Goal: Find specific page/section: Find specific page/section

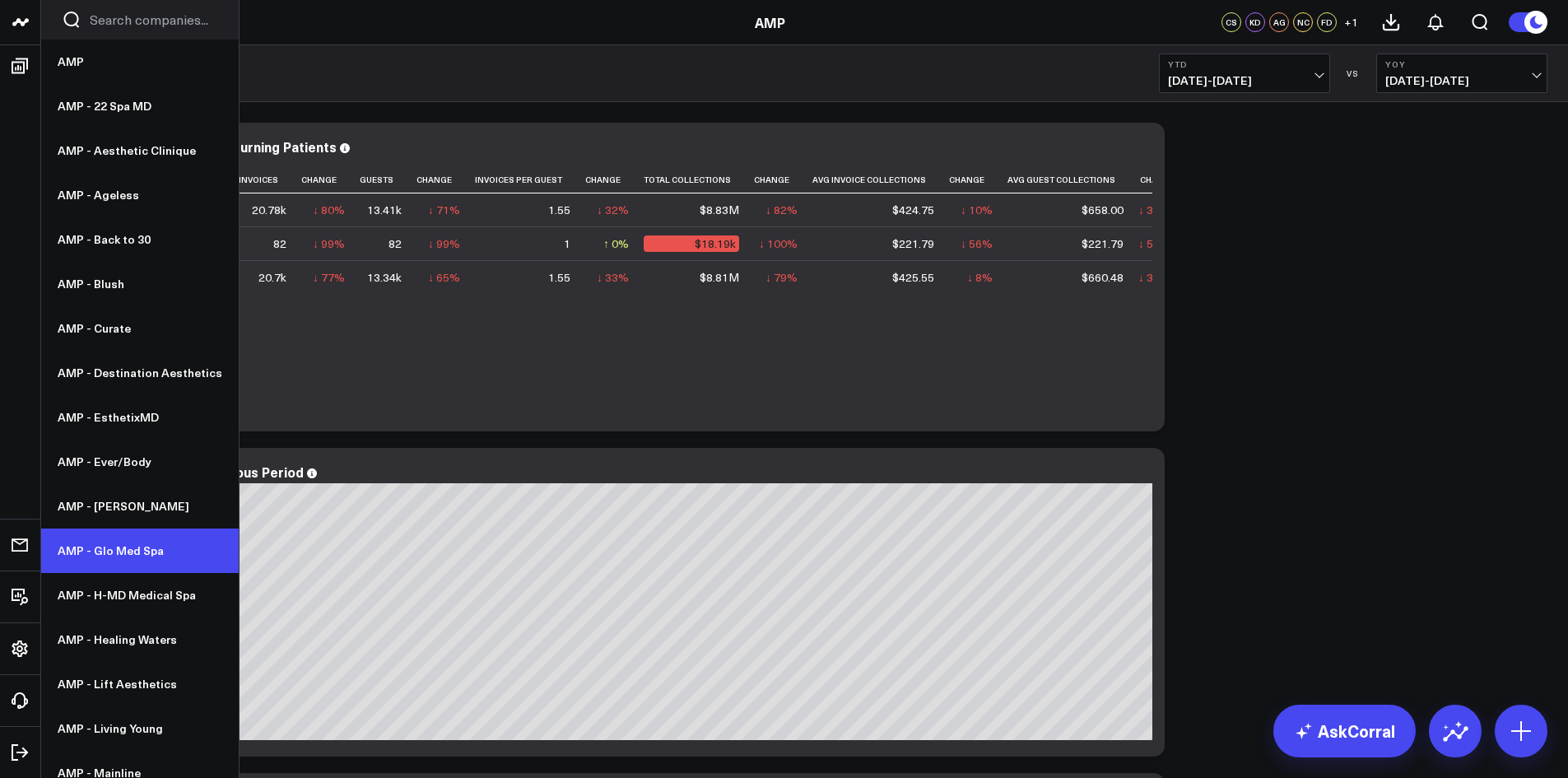
click at [116, 548] on link "AMP - Glo Med Spa" at bounding box center [139, 550] width 198 height 45
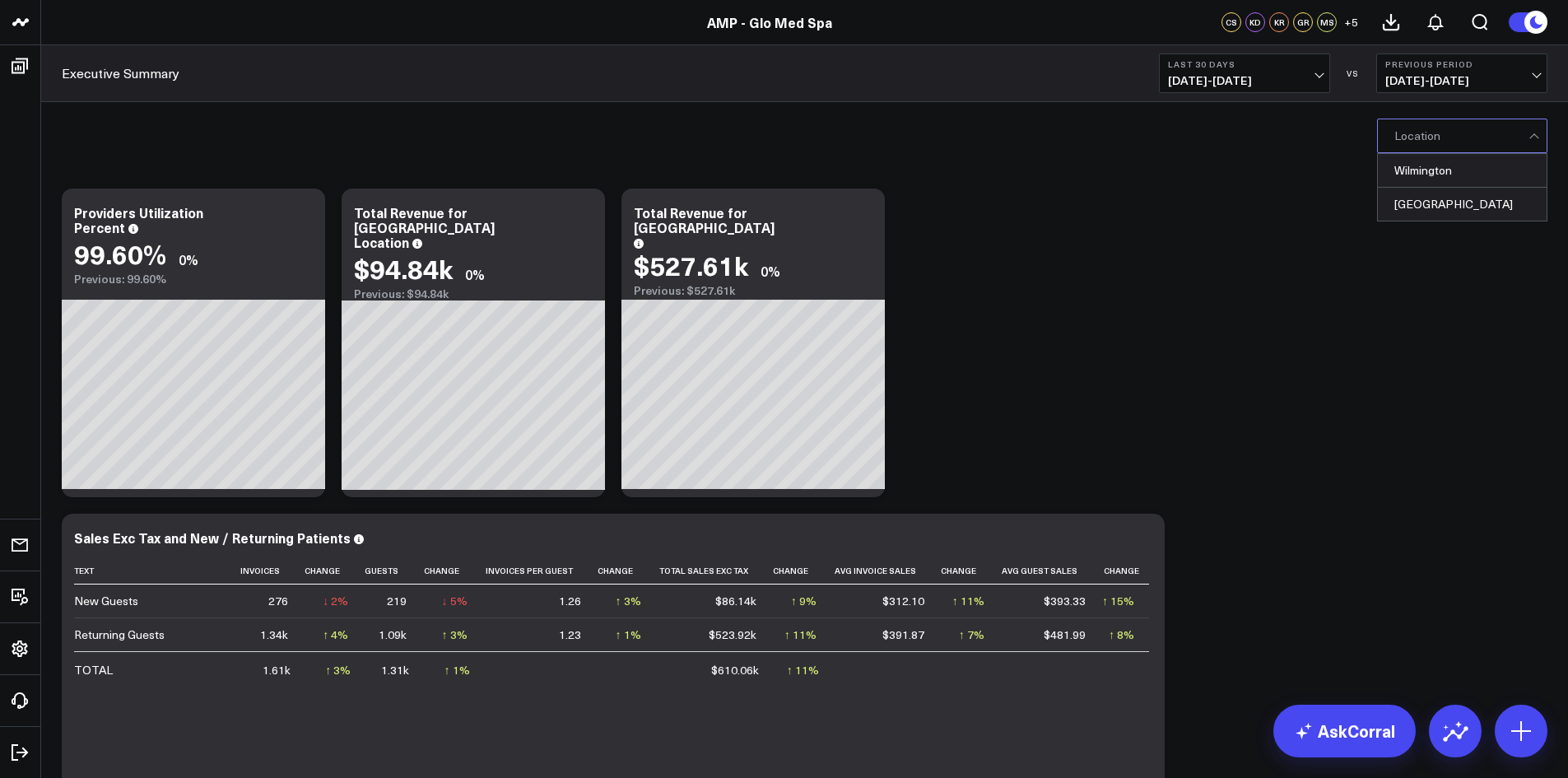
click at [1453, 132] on div at bounding box center [1461, 136] width 135 height 32
click at [1421, 204] on div "Winterville" at bounding box center [1462, 204] width 169 height 32
